Goal: Transaction & Acquisition: Obtain resource

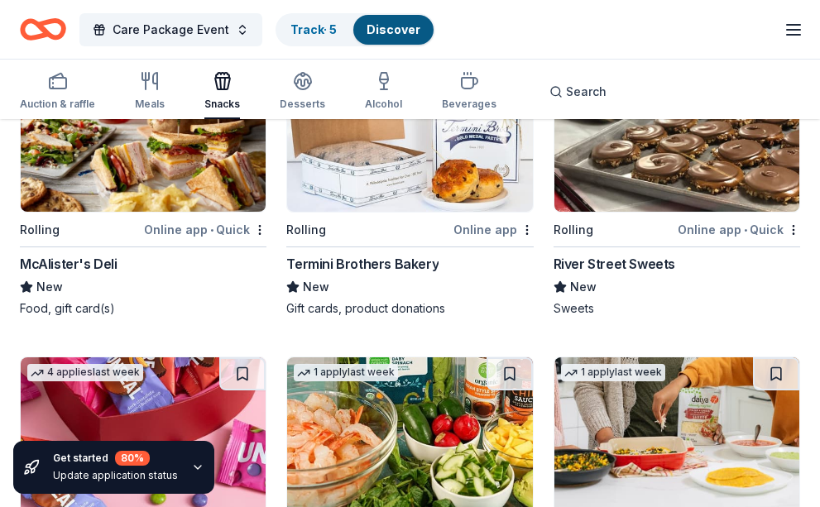
scroll to position [1489, 0]
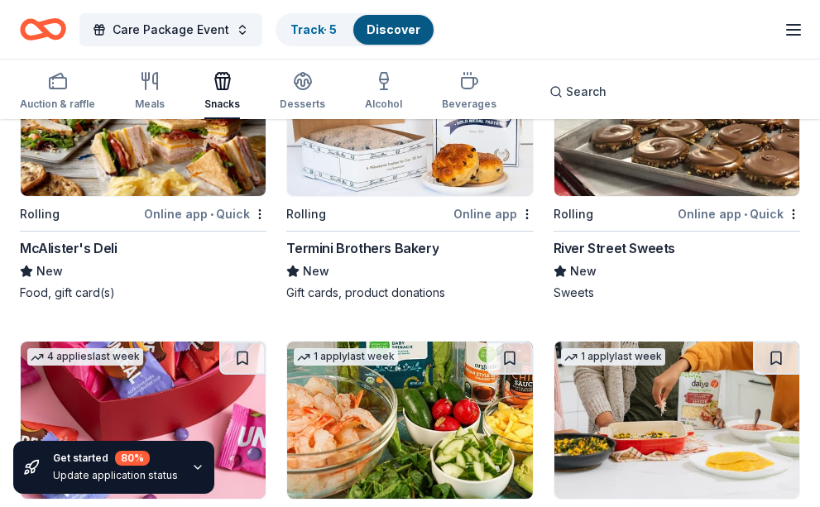
click at [189, 206] on div "Online app • Quick" at bounding box center [205, 213] width 122 height 21
click at [116, 154] on img at bounding box center [143, 117] width 245 height 157
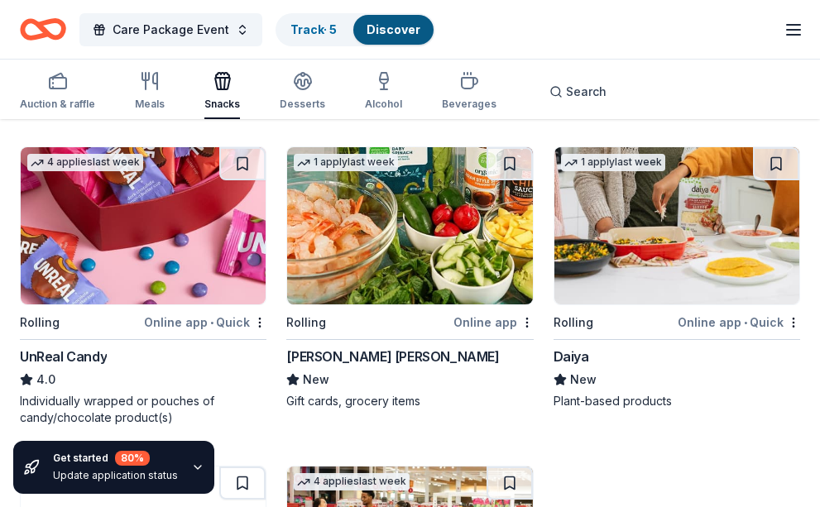
scroll to position [1737, 0]
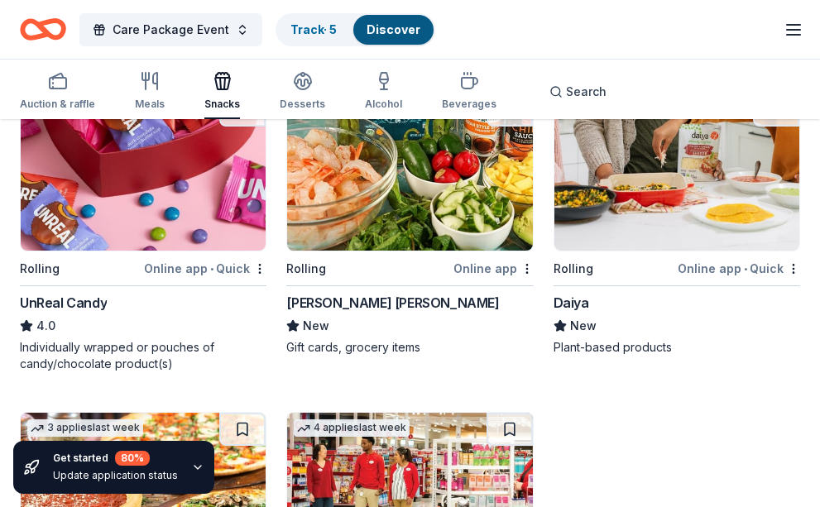
click at [191, 465] on icon "button" at bounding box center [197, 467] width 13 height 13
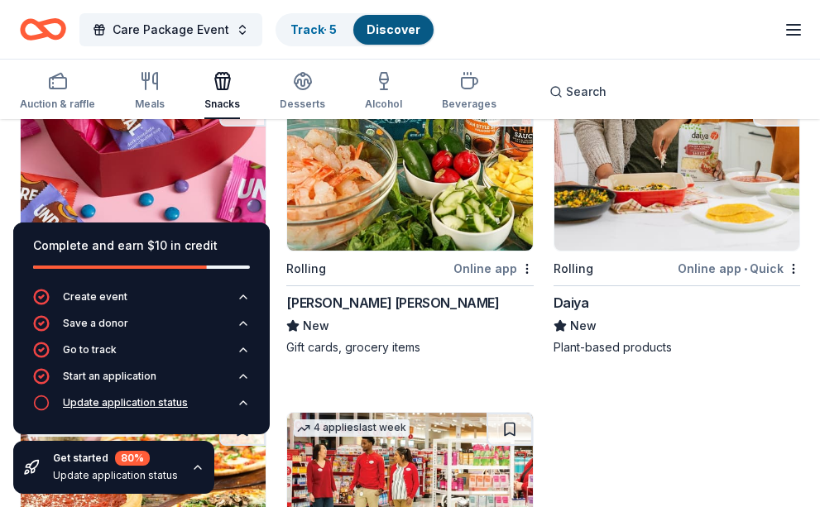
click at [116, 399] on div "Update application status" at bounding box center [125, 402] width 125 height 13
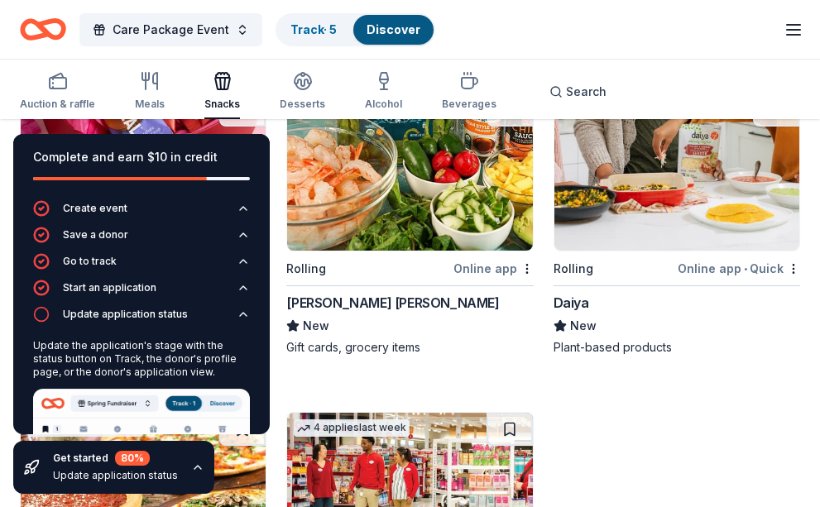
click at [43, 311] on icon "button" at bounding box center [41, 314] width 17 height 17
click at [237, 308] on icon "button" at bounding box center [243, 314] width 13 height 13
click at [133, 455] on div "80 %" at bounding box center [132, 458] width 35 height 15
click at [122, 476] on div "Update application status" at bounding box center [115, 475] width 125 height 13
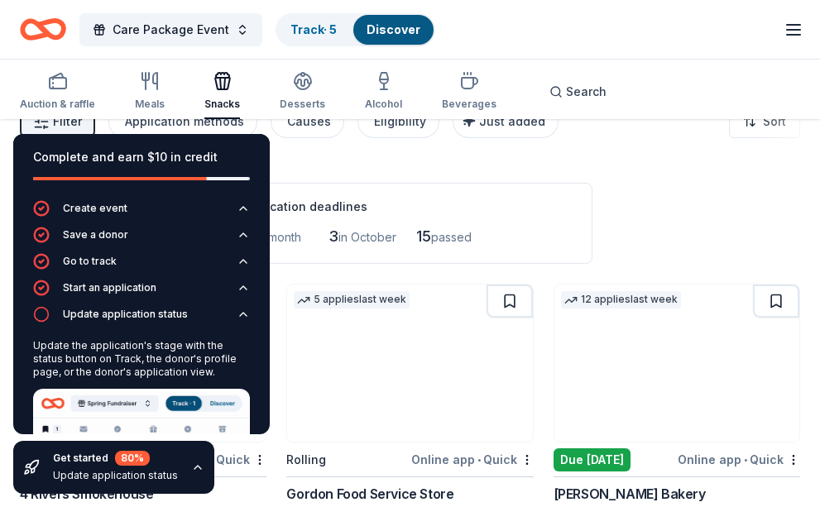
scroll to position [0, 0]
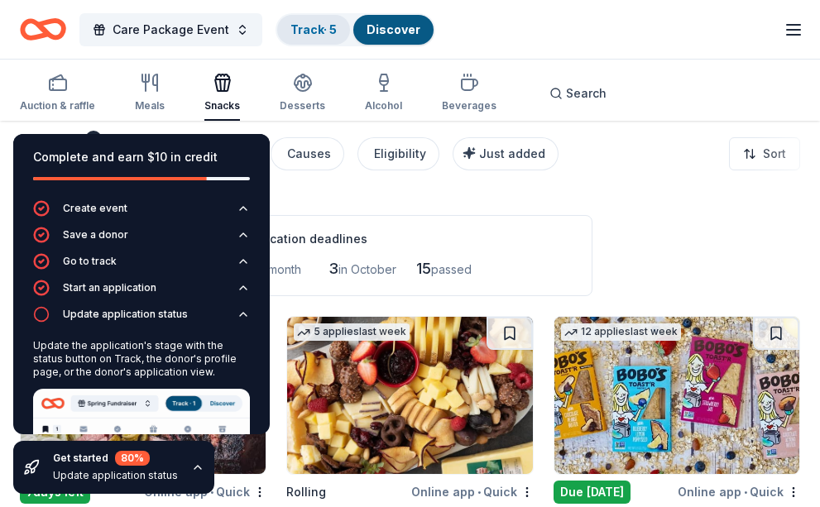
click at [323, 24] on link "Track · 5" at bounding box center [313, 29] width 46 height 14
click at [308, 30] on link "Track · 5" at bounding box center [313, 29] width 46 height 14
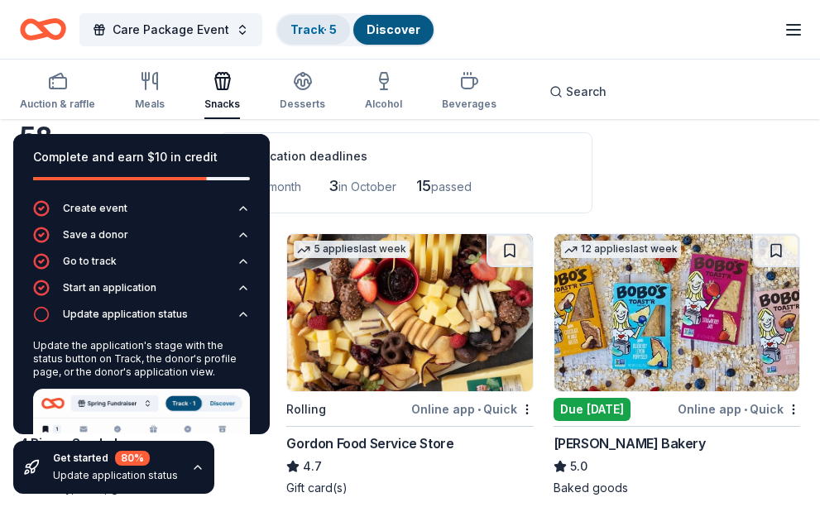
click at [308, 29] on link "Track · 5" at bounding box center [313, 29] width 46 height 14
click at [322, 28] on link "Track · 5" at bounding box center [313, 29] width 46 height 14
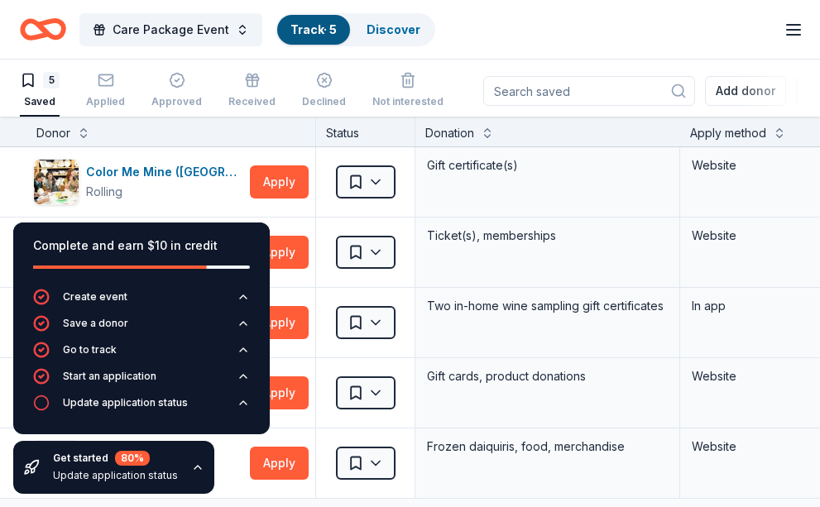
click at [189, 267] on div at bounding box center [98, 266] width 217 height 3
click at [182, 236] on div "Complete and earn $10 in credit" at bounding box center [141, 246] width 217 height 20
click at [74, 469] on div "Update application status" at bounding box center [115, 475] width 125 height 13
click at [191, 466] on icon "button" at bounding box center [197, 467] width 13 height 13
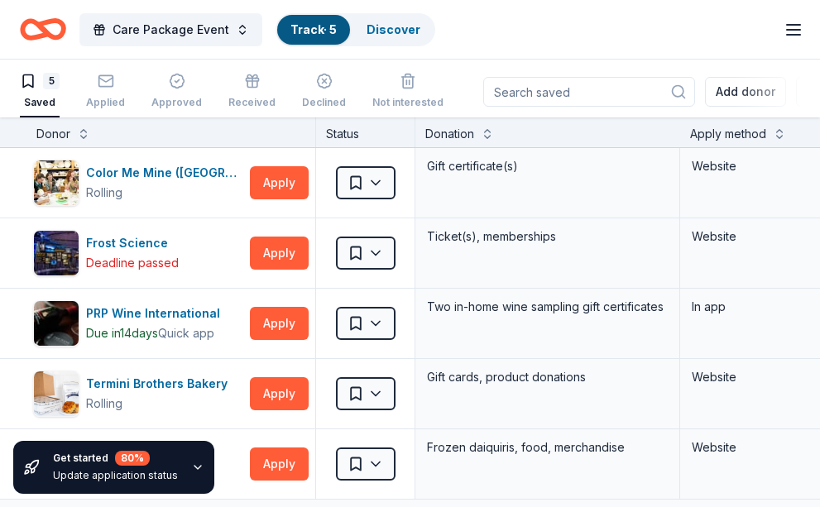
click at [35, 79] on icon "button" at bounding box center [28, 81] width 17 height 17
click at [403, 88] on icon "button" at bounding box center [408, 82] width 10 height 11
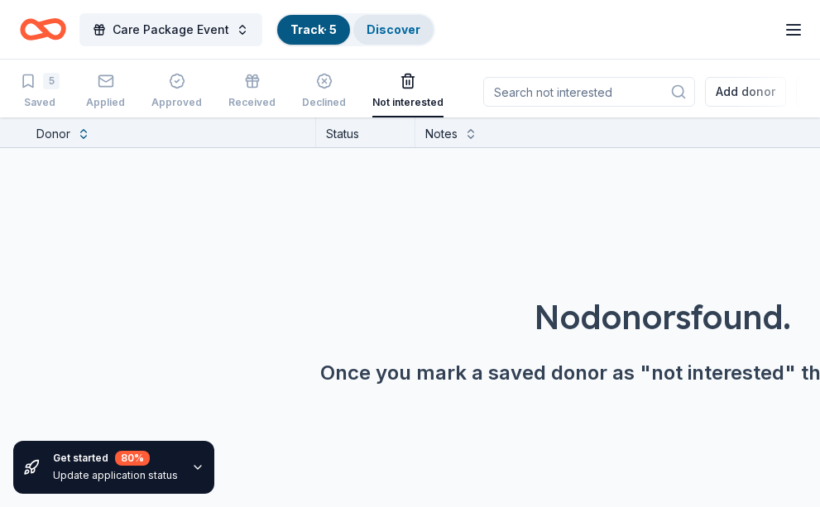
click at [375, 31] on link "Discover" at bounding box center [393, 29] width 54 height 14
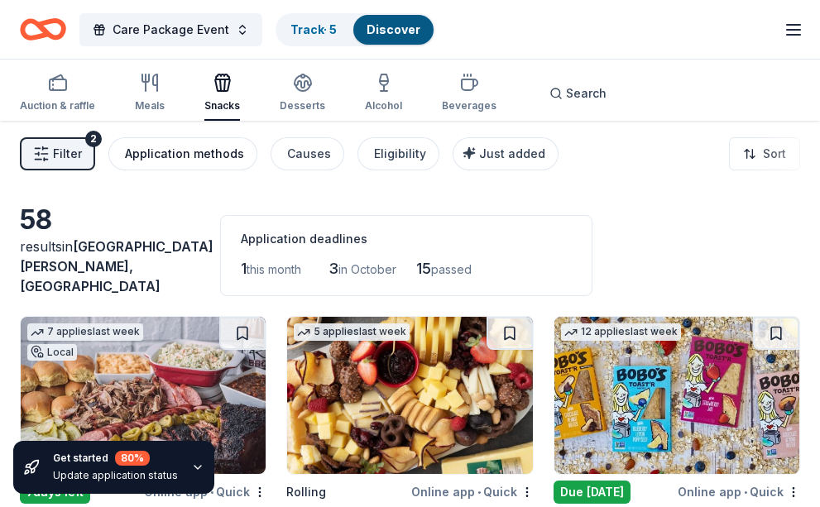
click at [174, 157] on div "Application methods" at bounding box center [184, 154] width 119 height 20
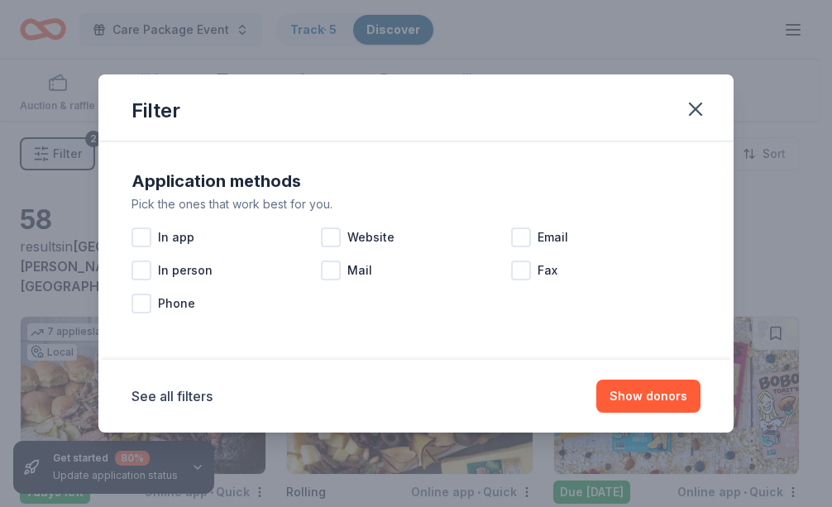
click at [186, 155] on div "Application methods Pick the ones that work best for you. In app Website Email …" at bounding box center [415, 250] width 635 height 218
click at [143, 227] on div at bounding box center [141, 237] width 20 height 20
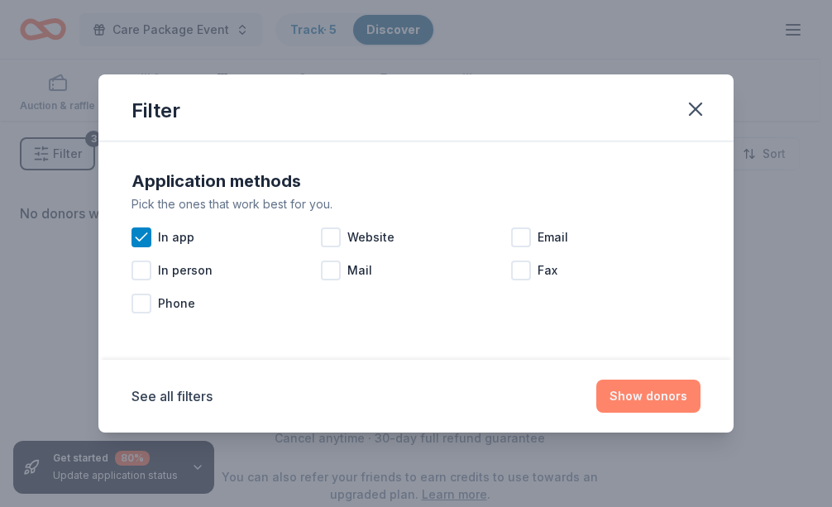
click at [643, 399] on button "Show donors" at bounding box center [648, 396] width 104 height 33
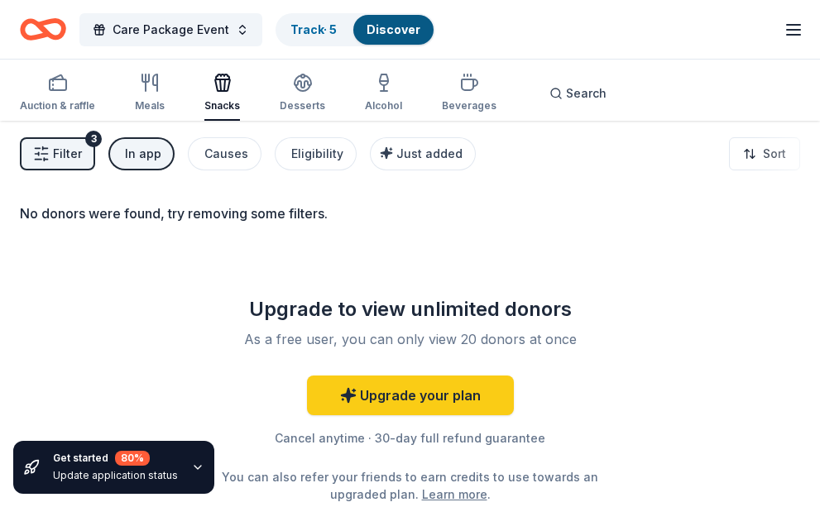
click at [66, 149] on span "Filter" at bounding box center [67, 154] width 29 height 20
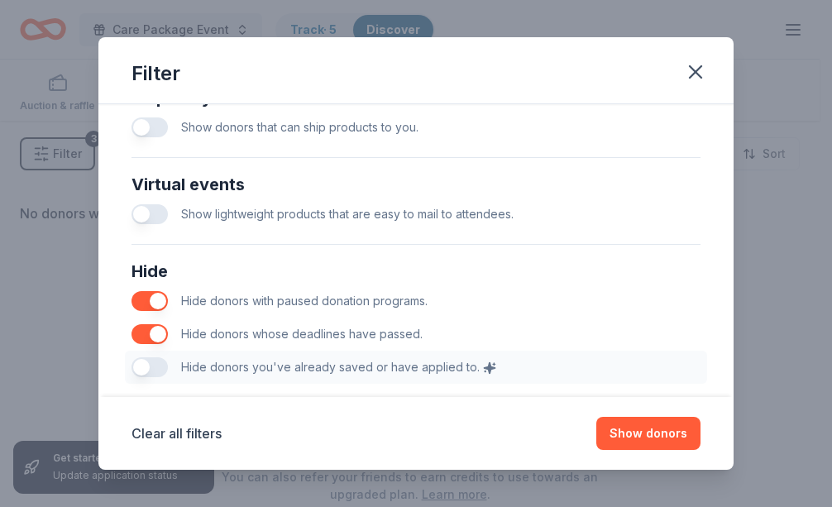
scroll to position [910, 0]
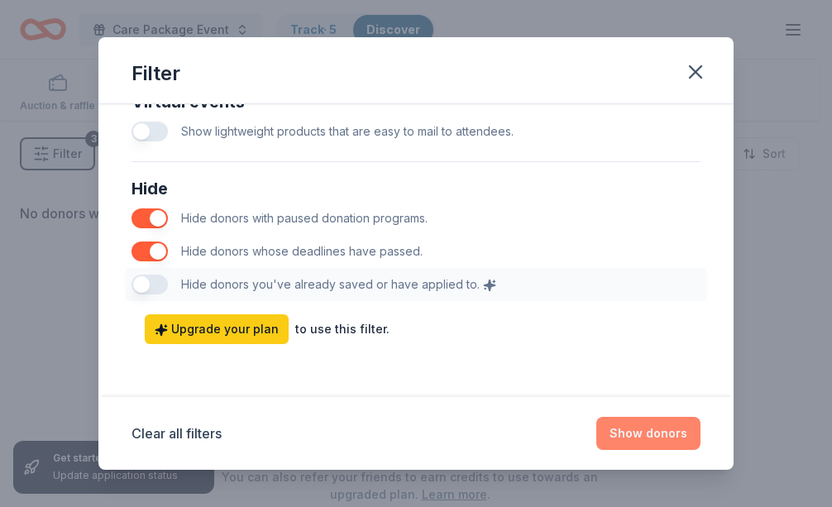
click at [639, 425] on button "Show donors" at bounding box center [648, 433] width 104 height 33
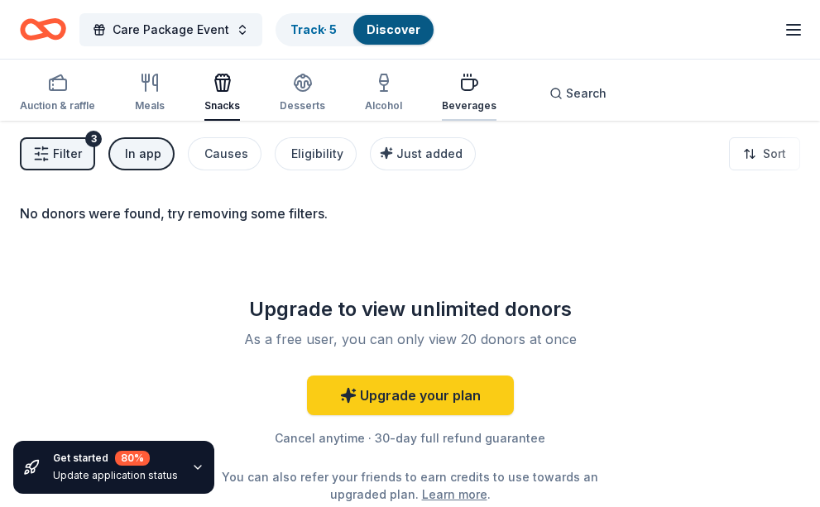
click at [459, 77] on icon "button" at bounding box center [469, 83] width 20 height 20
click at [380, 91] on icon "button" at bounding box center [383, 91] width 7 height 0
click at [302, 93] on div "Desserts" at bounding box center [302, 93] width 45 height 40
click at [227, 86] on div "button" at bounding box center [222, 83] width 36 height 20
click at [214, 81] on icon "button" at bounding box center [223, 83] width 20 height 20
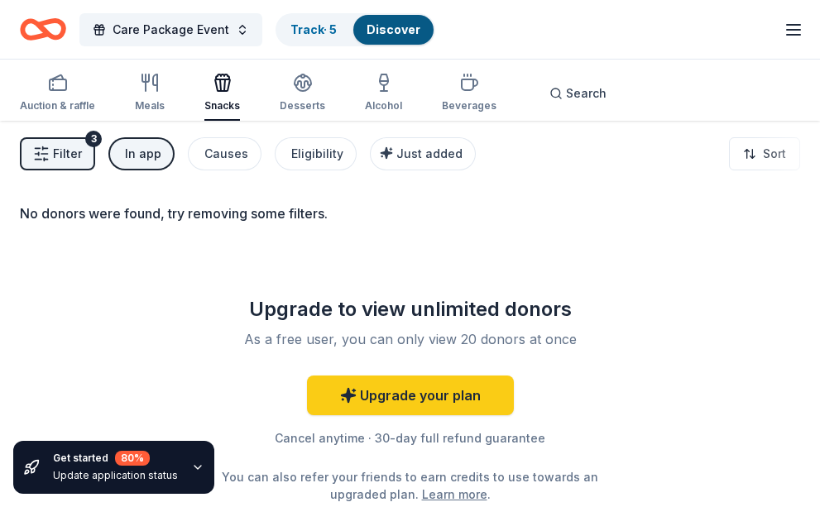
click at [220, 90] on icon "button" at bounding box center [222, 85] width 15 height 12
click at [299, 151] on div "Eligibility" at bounding box center [317, 154] width 52 height 20
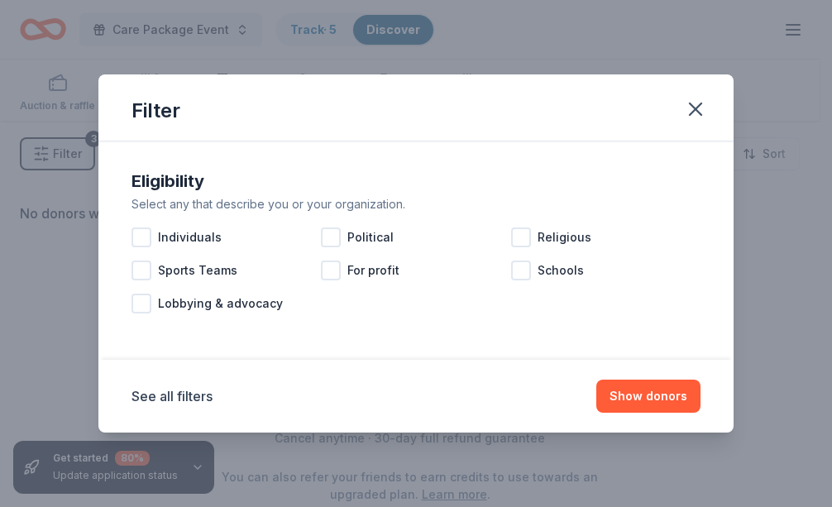
click at [717, 119] on div "Filter" at bounding box center [415, 107] width 635 height 67
click at [686, 111] on icon "button" at bounding box center [695, 109] width 23 height 23
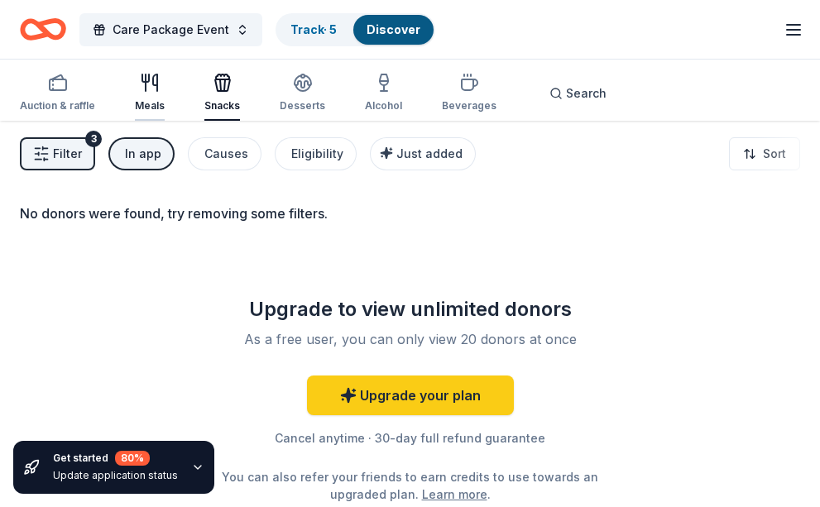
click at [149, 78] on icon "button" at bounding box center [150, 83] width 20 height 20
click at [66, 152] on span "Filter" at bounding box center [67, 154] width 29 height 20
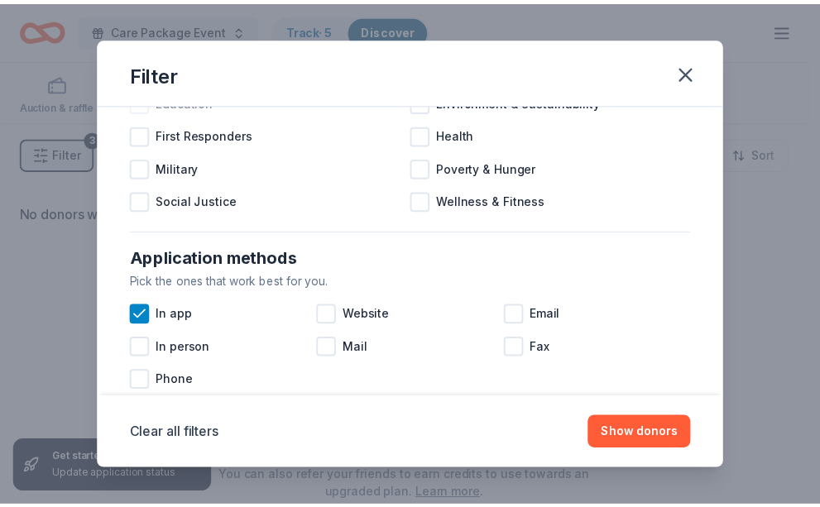
scroll to position [165, 0]
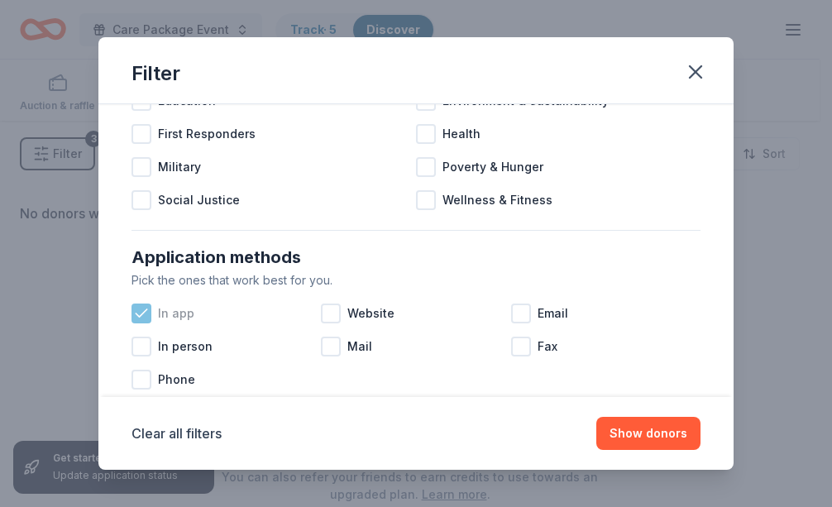
click at [134, 308] on icon at bounding box center [141, 313] width 17 height 17
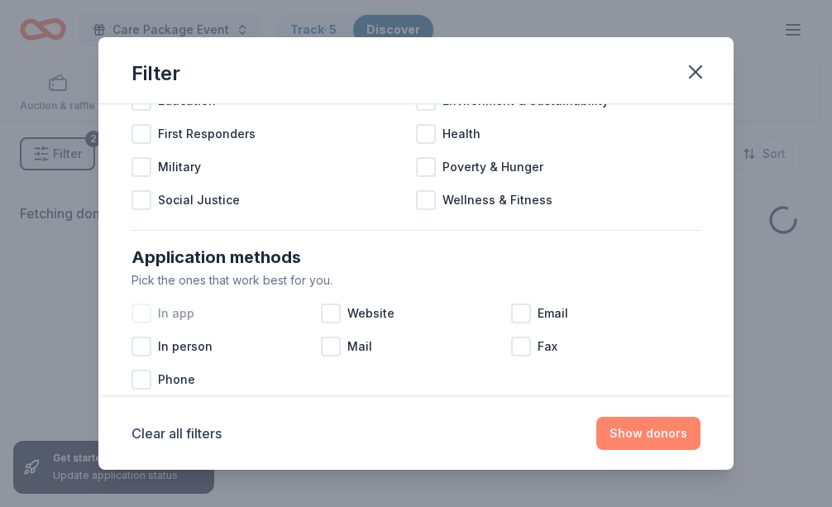
click at [625, 433] on button "Show donors" at bounding box center [648, 433] width 104 height 33
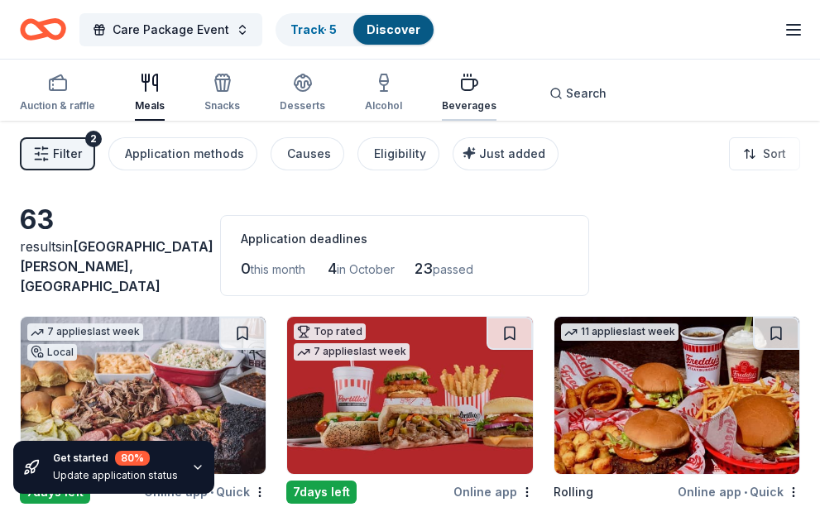
click at [445, 88] on div "button" at bounding box center [469, 83] width 55 height 20
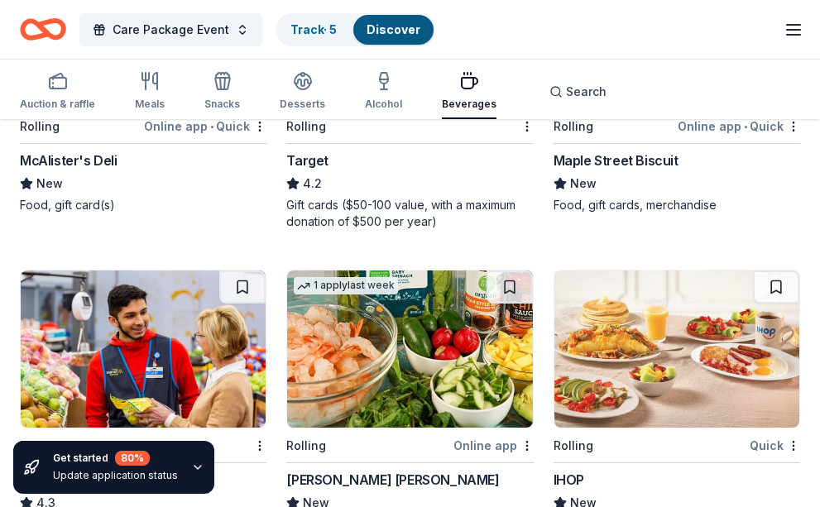
scroll to position [992, 0]
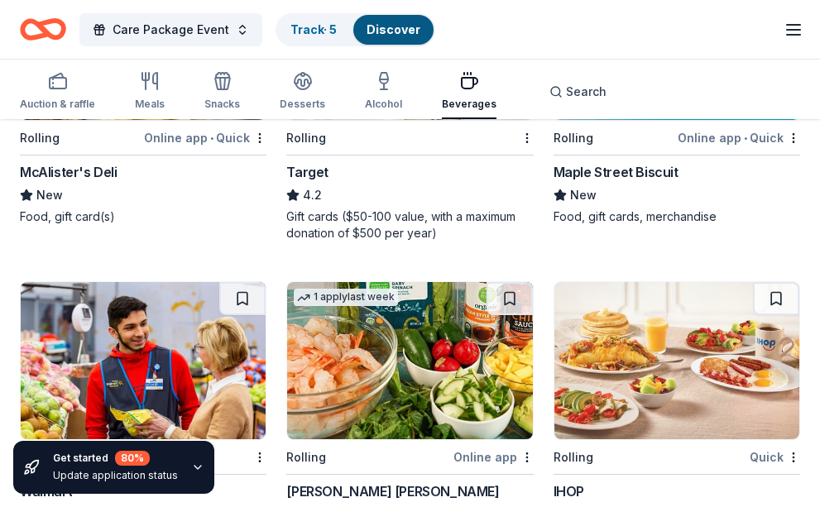
click at [84, 381] on img at bounding box center [143, 360] width 245 height 157
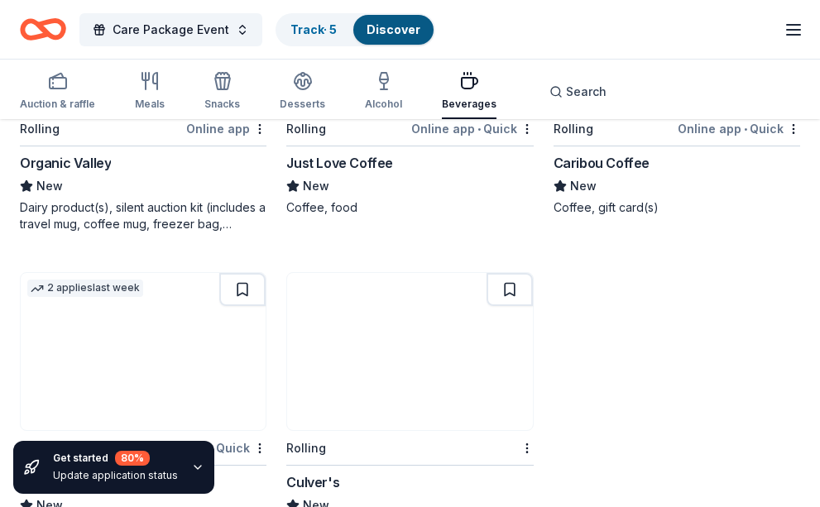
scroll to position [1985, 0]
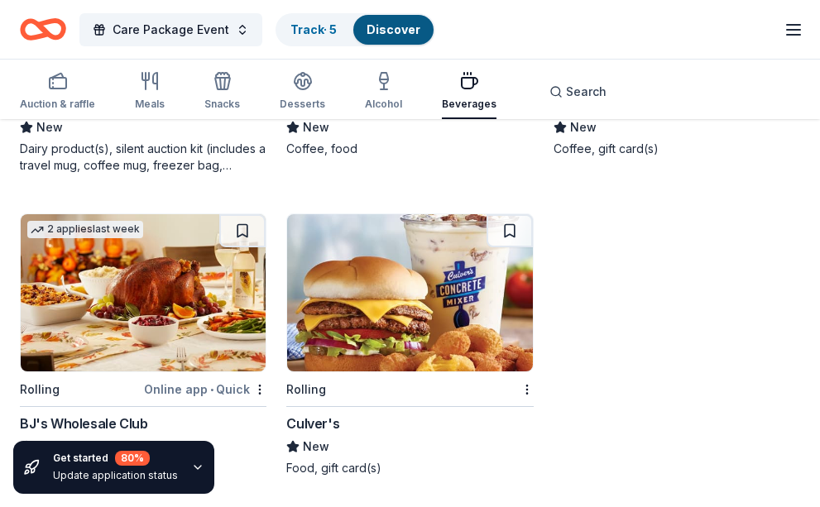
click at [366, 290] on img at bounding box center [409, 292] width 245 height 157
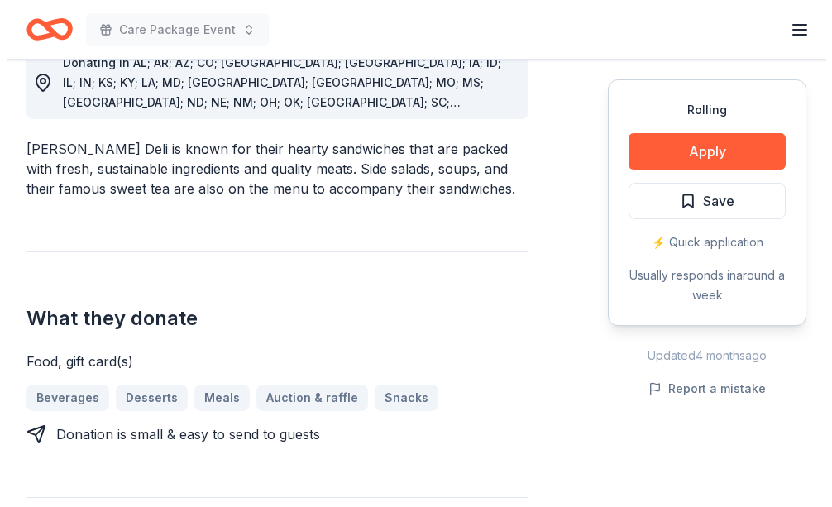
scroll to position [496, 0]
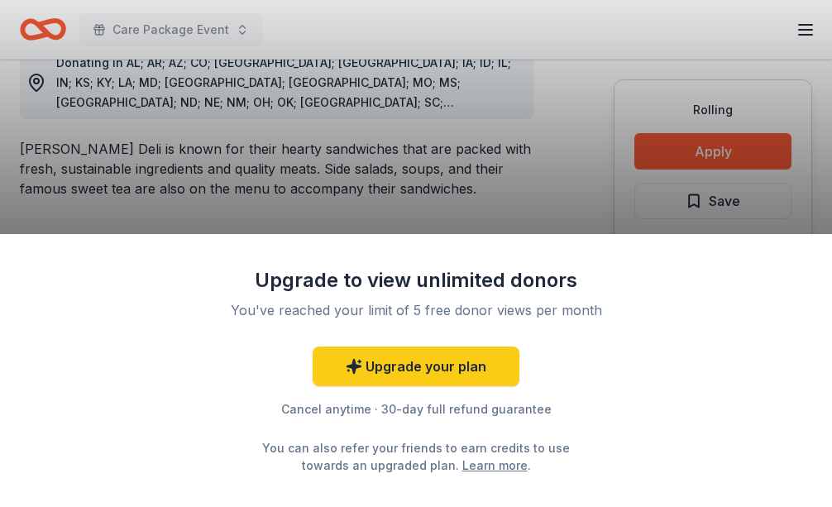
click at [752, 147] on div "Upgrade to view unlimited donors You've reached your limit of 5 free donor view…" at bounding box center [416, 253] width 832 height 507
click at [707, 153] on div "Upgrade to view unlimited donors You've reached your limit of 5 free donor view…" at bounding box center [416, 253] width 832 height 507
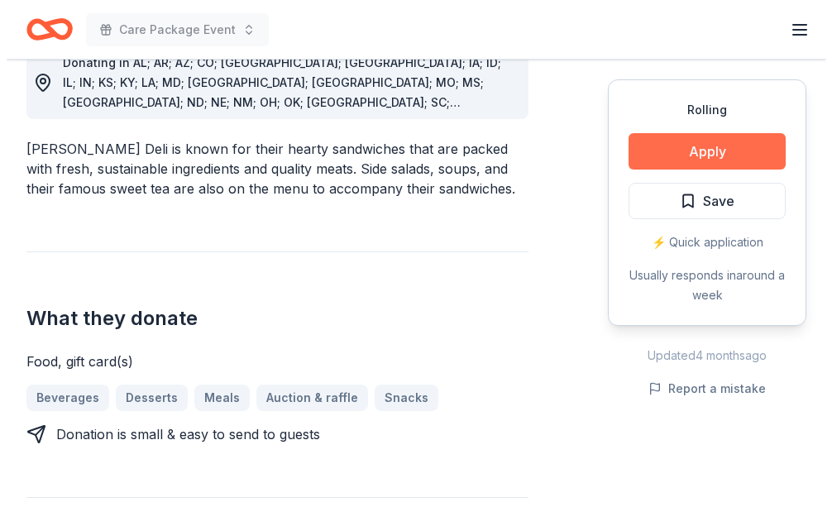
scroll to position [496, 0]
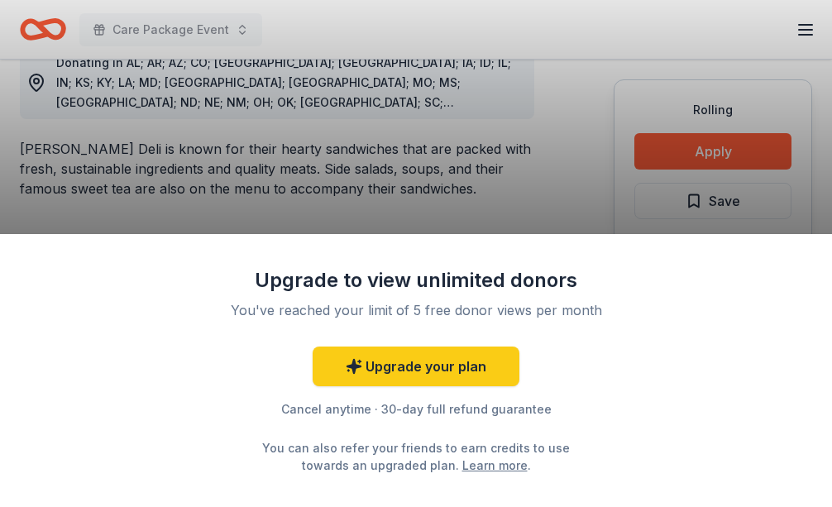
click at [679, 163] on div "Upgrade to view unlimited donors You've reached your limit of 5 free donor view…" at bounding box center [416, 253] width 832 height 507
click at [679, 160] on div "Upgrade to view unlimited donors You've reached your limit of 5 free donor view…" at bounding box center [416, 253] width 832 height 507
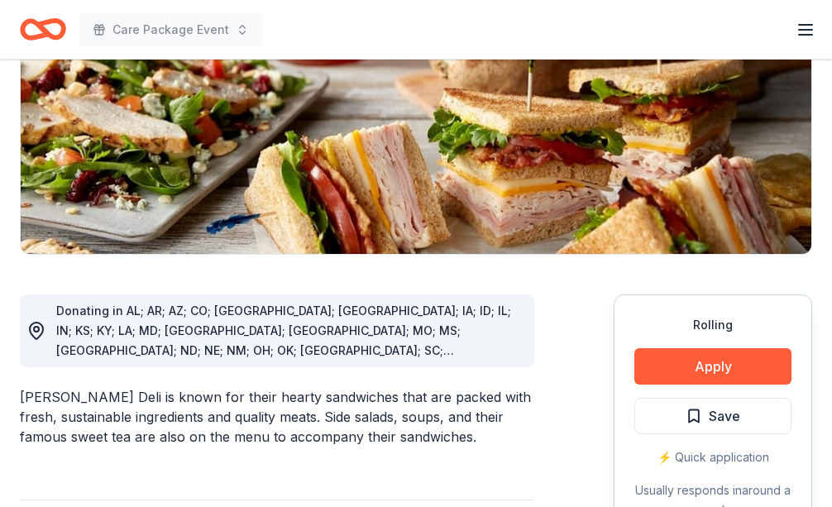
scroll to position [248, 0]
drag, startPoint x: 0, startPoint y: 0, endPoint x: 675, endPoint y: 365, distance: 767.1
click at [676, 364] on div "Upgrade to view unlimited donors You've reached your limit of 5 free donor view…" at bounding box center [416, 370] width 832 height 273
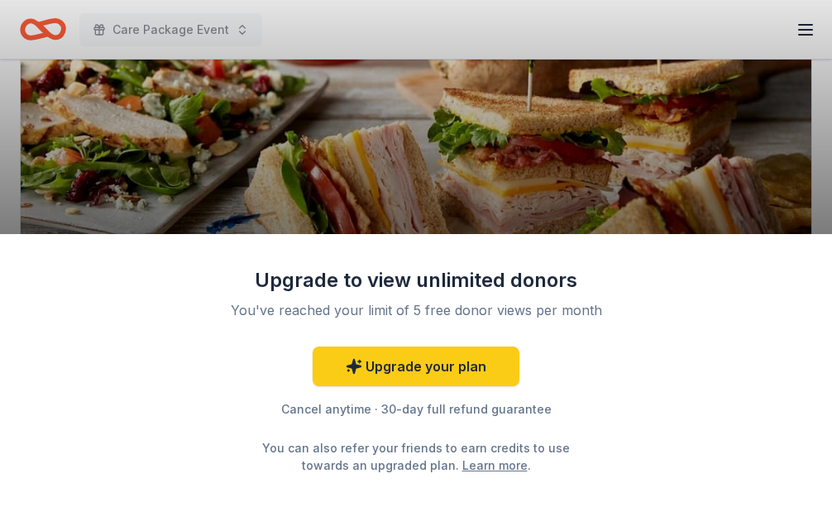
click at [675, 365] on div "Upgrade to view unlimited donors You've reached your limit of 5 free donor view…" at bounding box center [416, 370] width 832 height 273
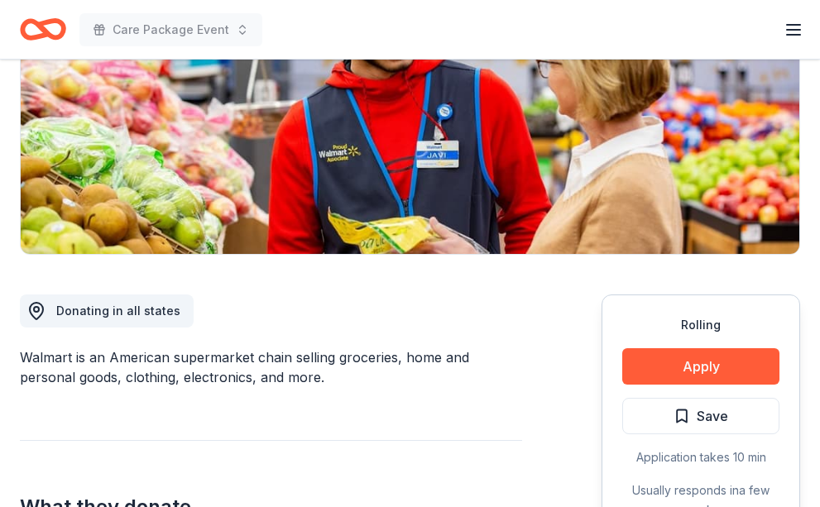
scroll to position [331, 0]
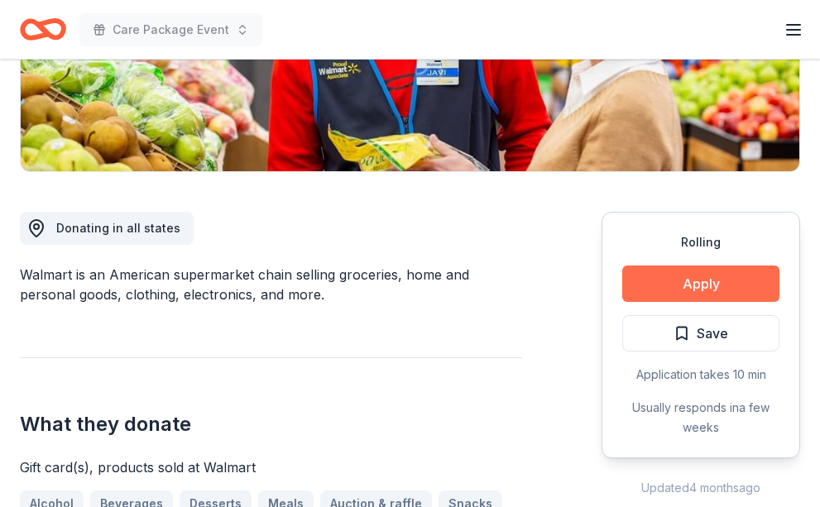
click at [692, 290] on button "Apply" at bounding box center [700, 283] width 157 height 36
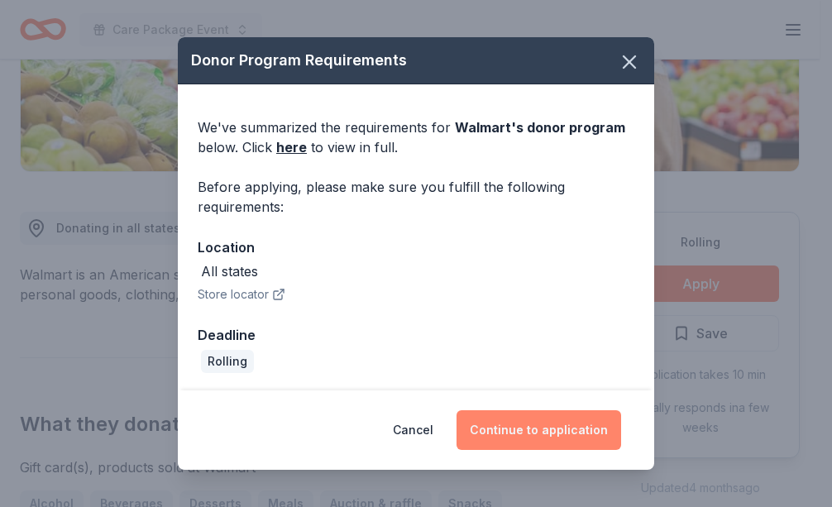
click at [524, 430] on button "Continue to application" at bounding box center [539, 430] width 165 height 40
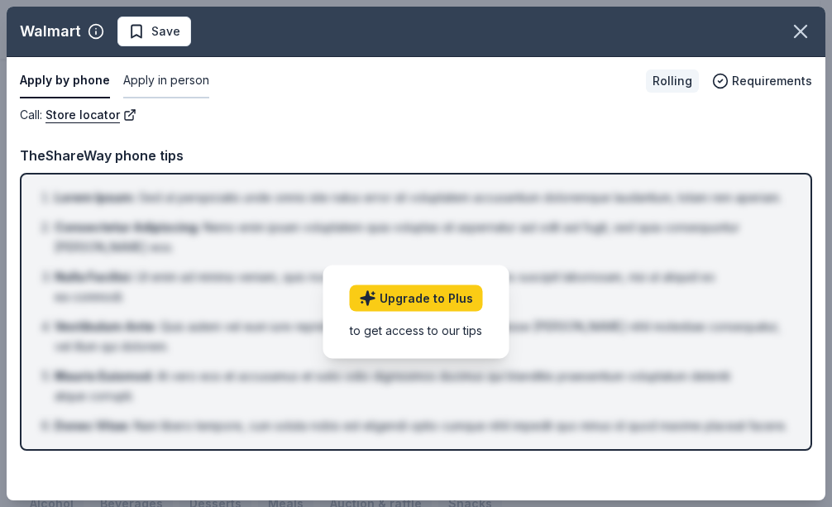
click at [160, 81] on button "Apply in person" at bounding box center [166, 81] width 86 height 35
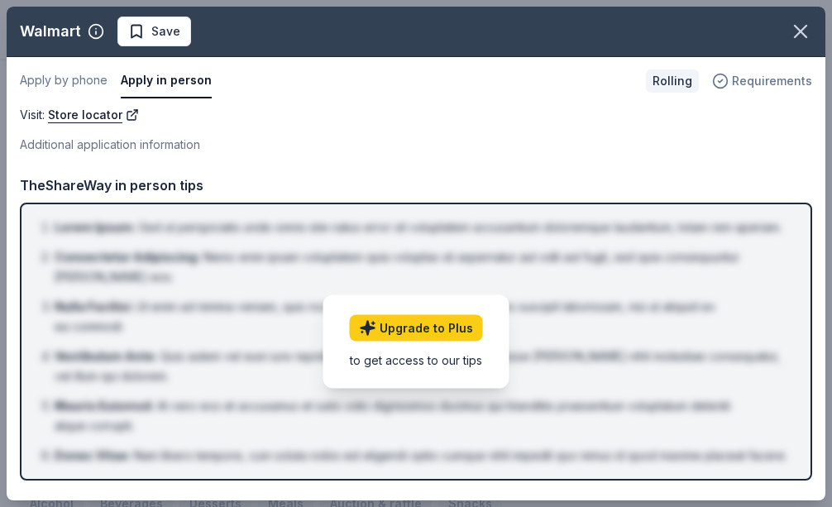
click at [789, 88] on span "Requirements" at bounding box center [772, 81] width 80 height 20
click at [797, 36] on icon "button" at bounding box center [800, 31] width 23 height 23
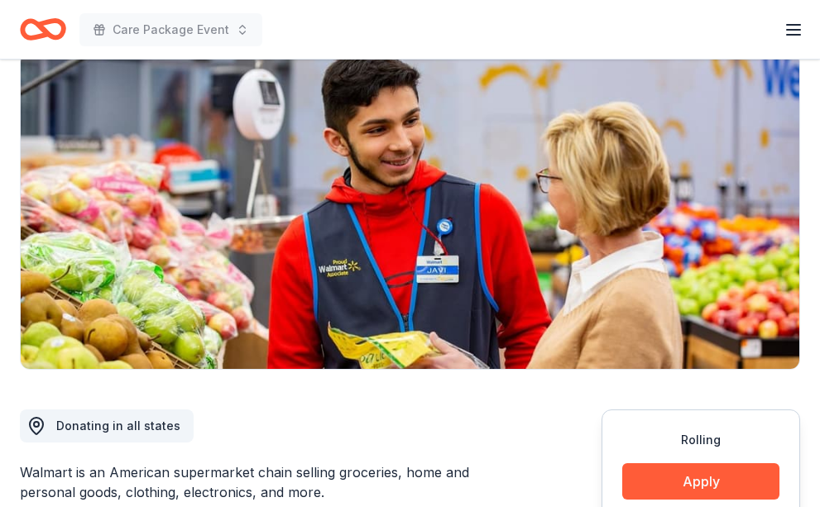
scroll to position [0, 0]
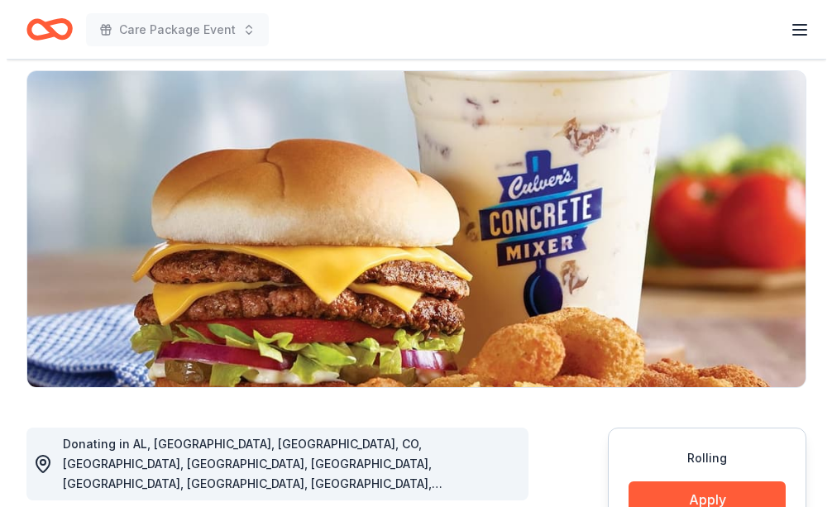
scroll to position [165, 0]
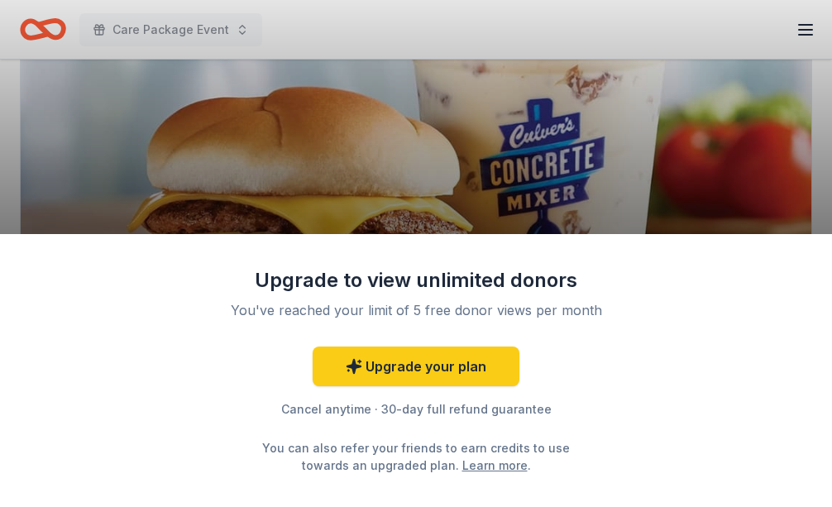
click at [474, 465] on link "Learn more" at bounding box center [494, 465] width 65 height 17
